Goal: Navigation & Orientation: Find specific page/section

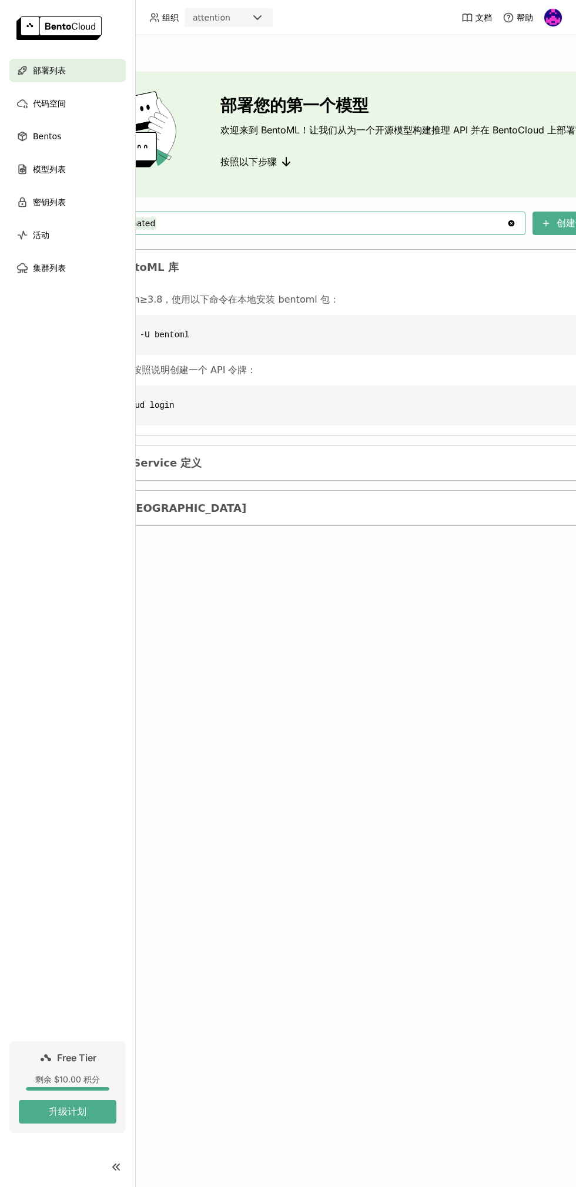
scroll to position [0, 75]
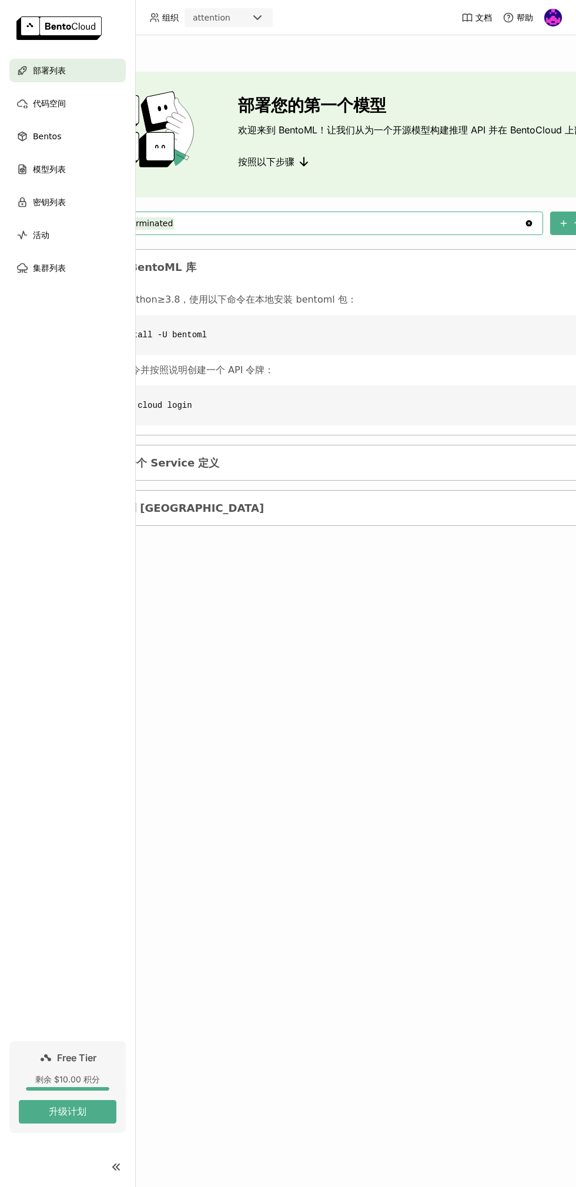
click at [21, 170] on icon at bounding box center [22, 169] width 12 height 12
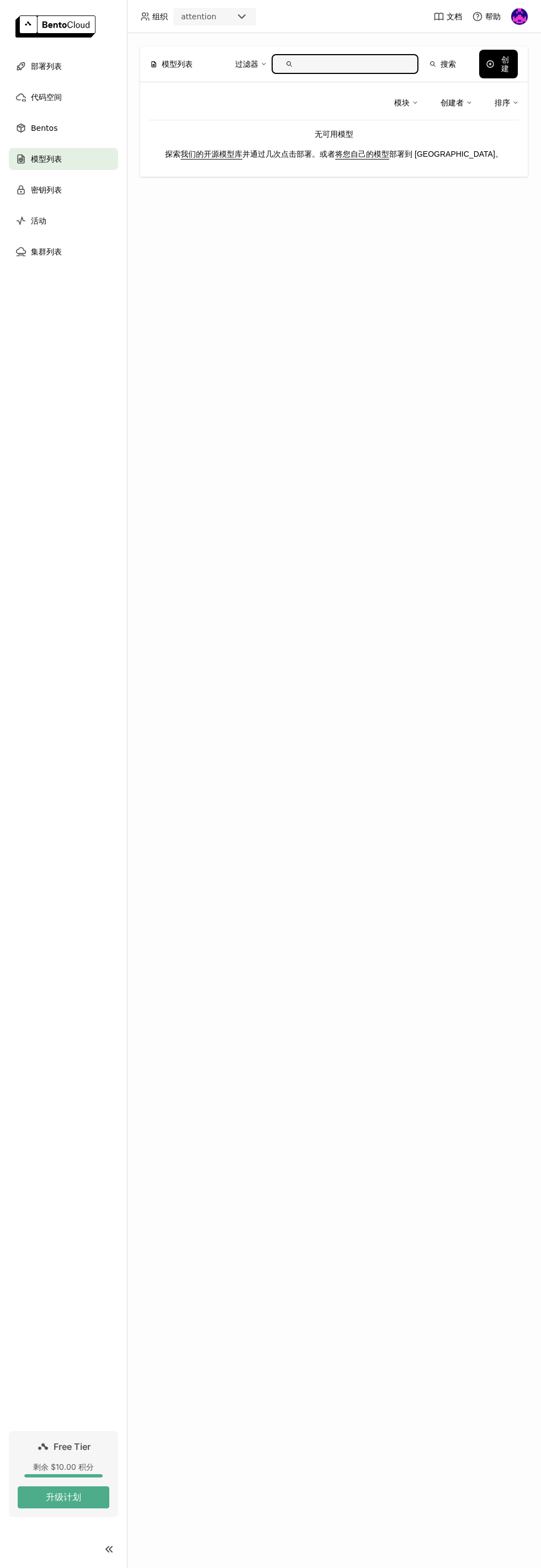
click at [212, 155] on link "我们的开源模型库" at bounding box center [211, 153] width 62 height 8
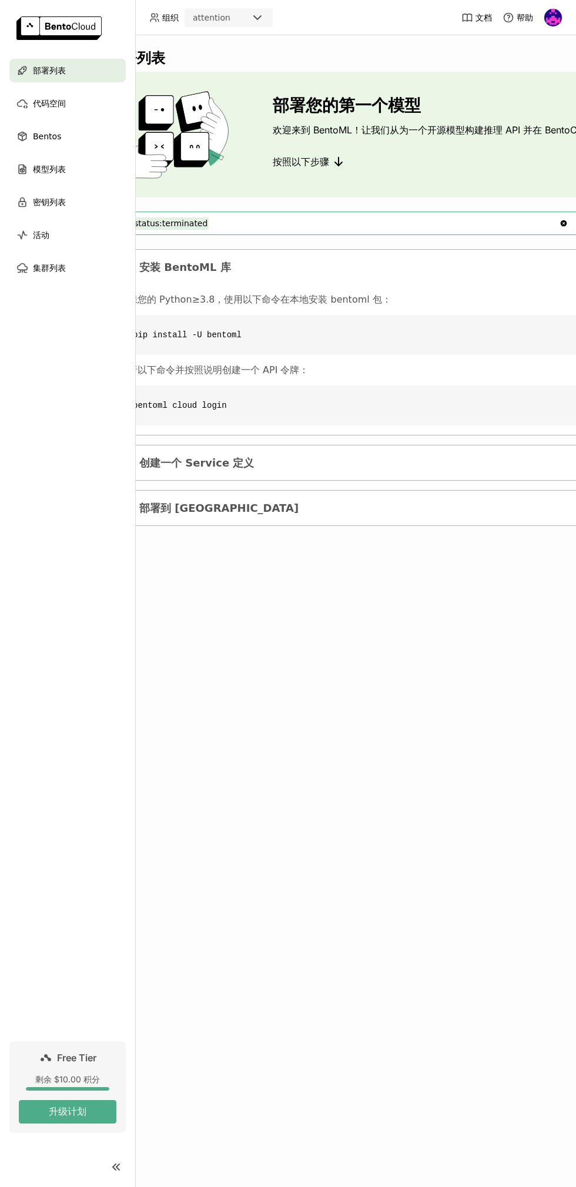
scroll to position [0, 46]
